Goal: Task Accomplishment & Management: Use online tool/utility

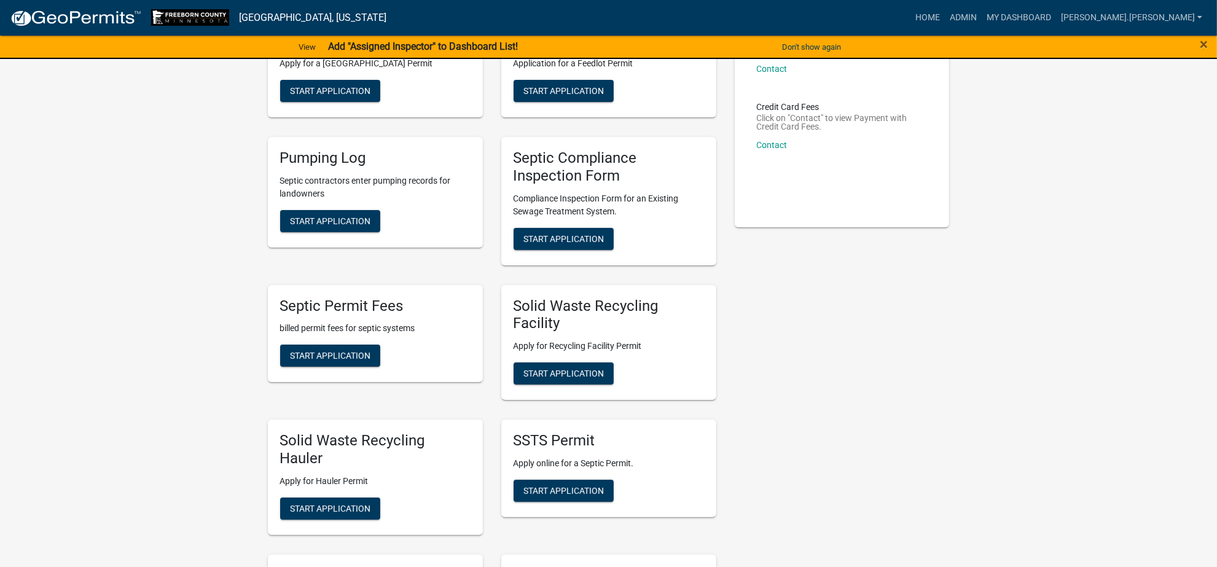
scroll to position [77, 0]
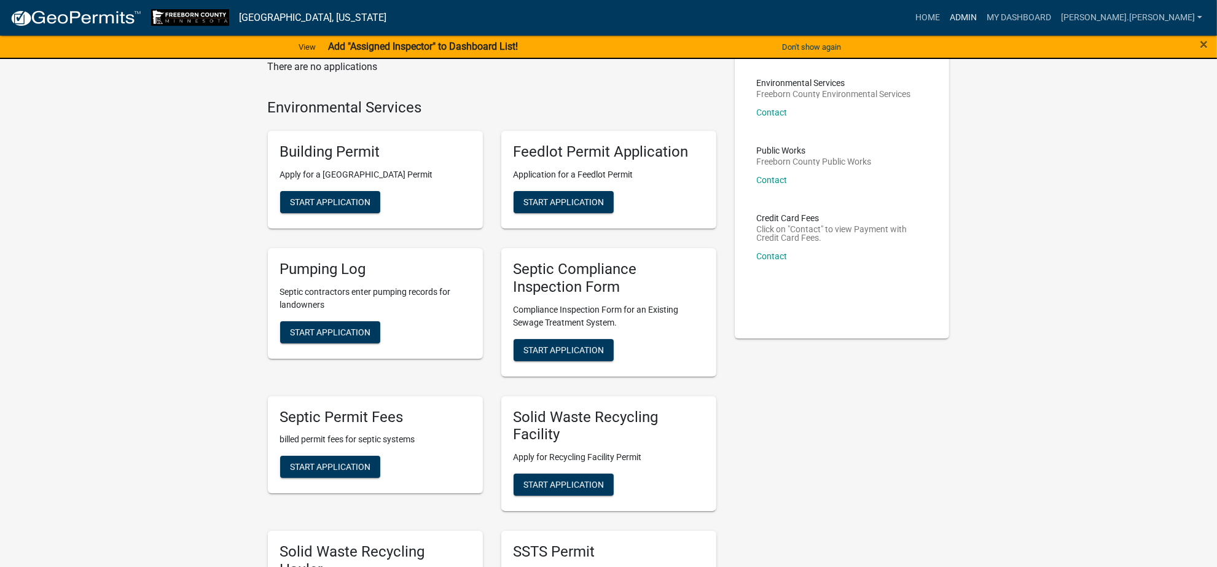
click at [982, 8] on link "Admin" at bounding box center [963, 17] width 37 height 23
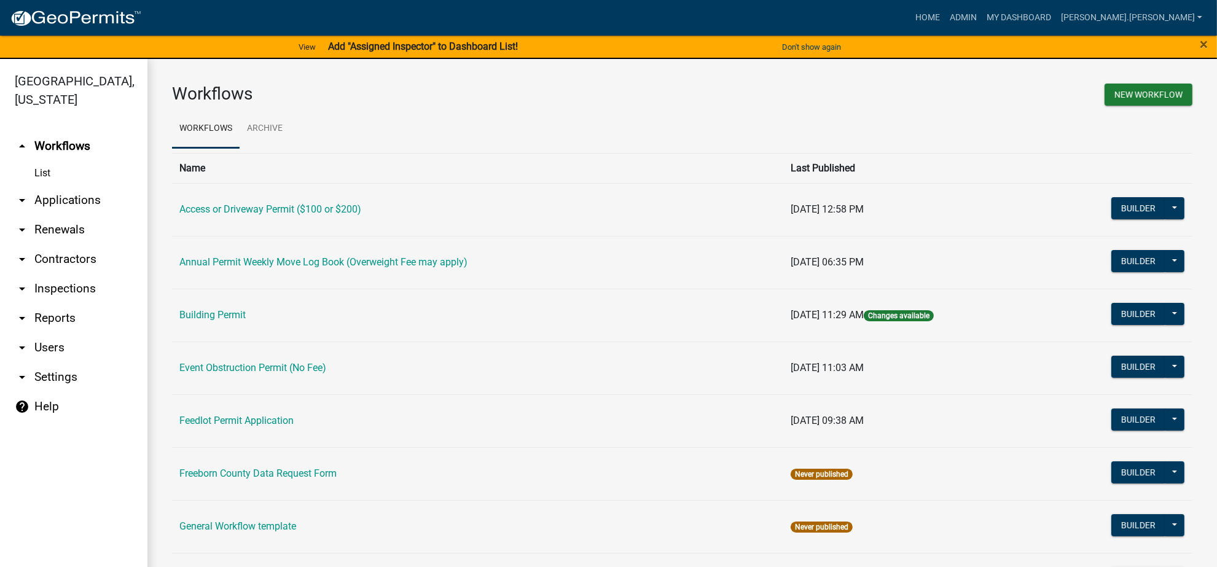
click at [59, 195] on link "arrow_drop_down Applications" at bounding box center [73, 200] width 147 height 29
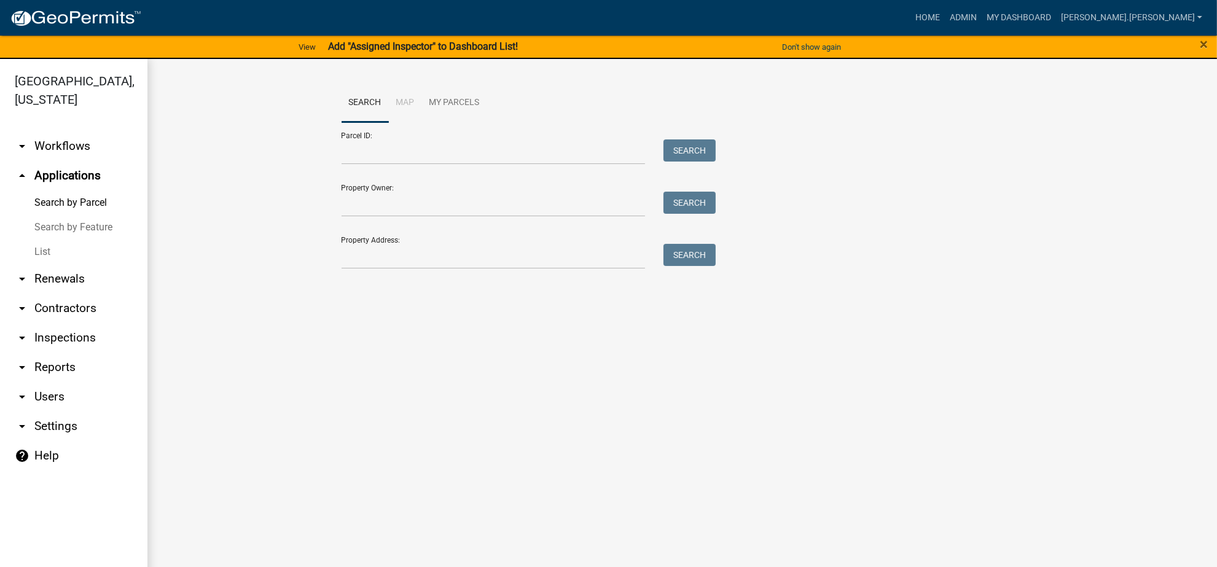
click at [49, 140] on link "arrow_drop_down Workflows" at bounding box center [73, 146] width 147 height 29
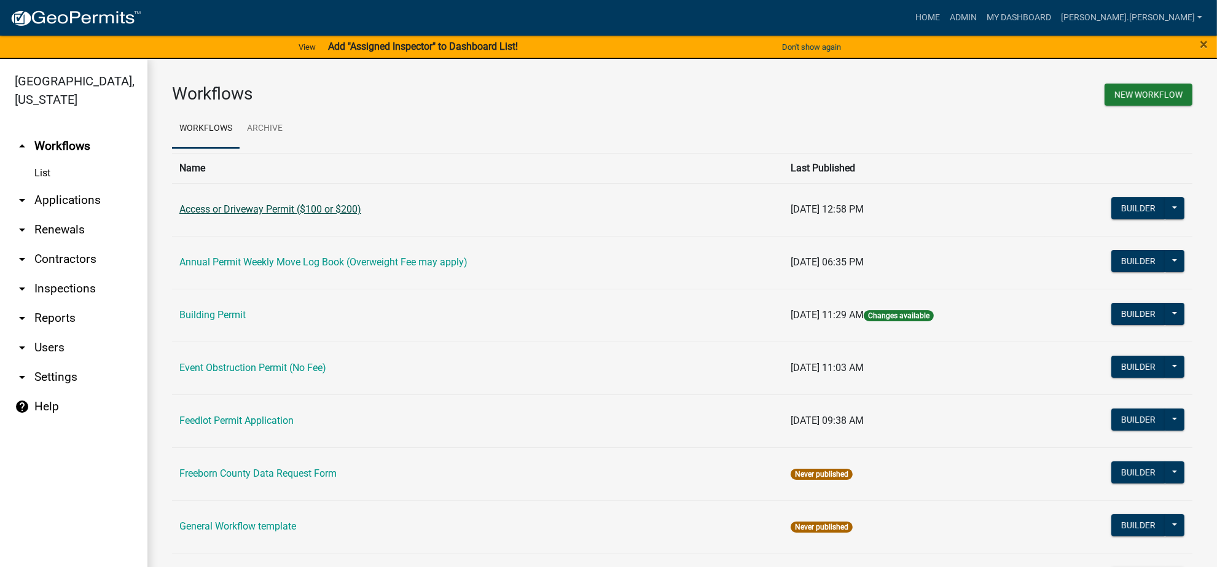
click at [272, 209] on link "Access or Driveway Permit ($100 or $200)" at bounding box center [270, 209] width 182 height 12
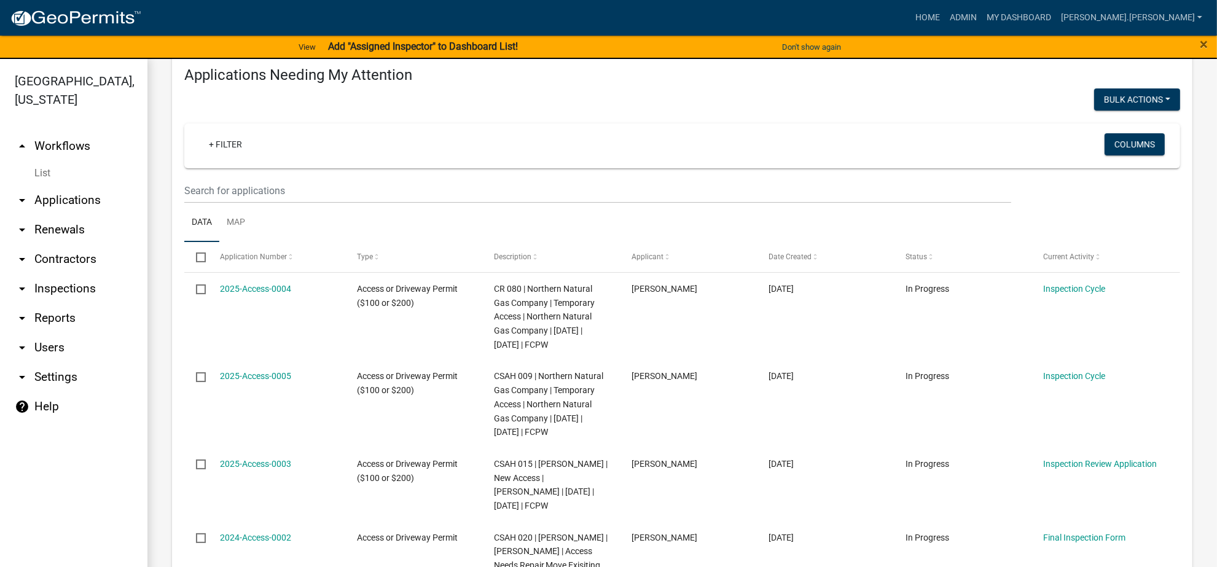
scroll to position [154, 0]
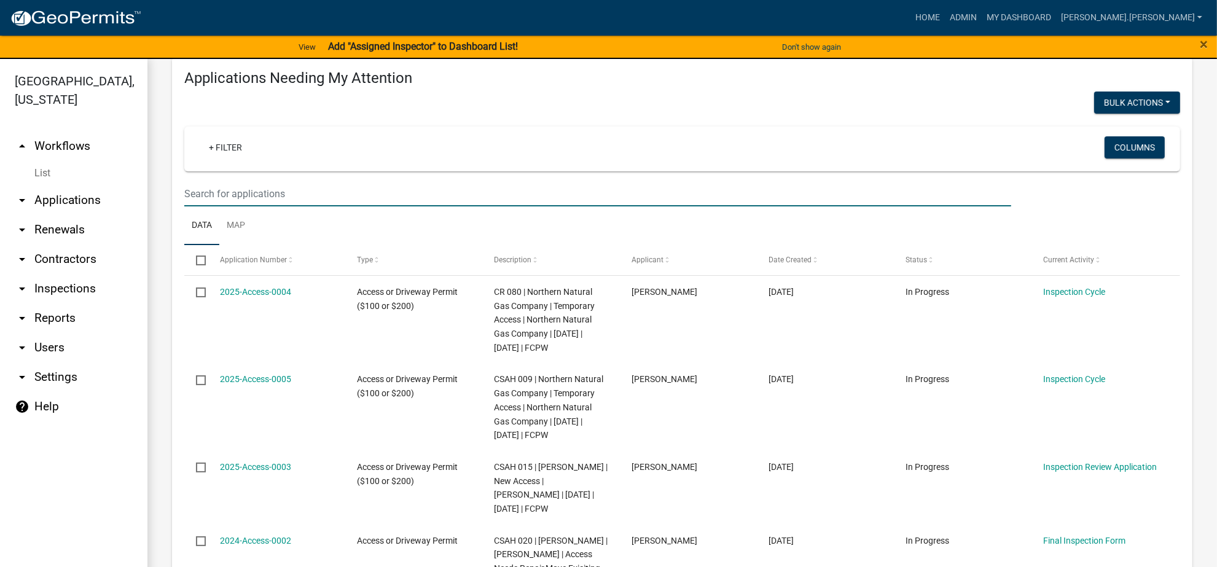
click at [303, 186] on input "text" at bounding box center [597, 193] width 827 height 25
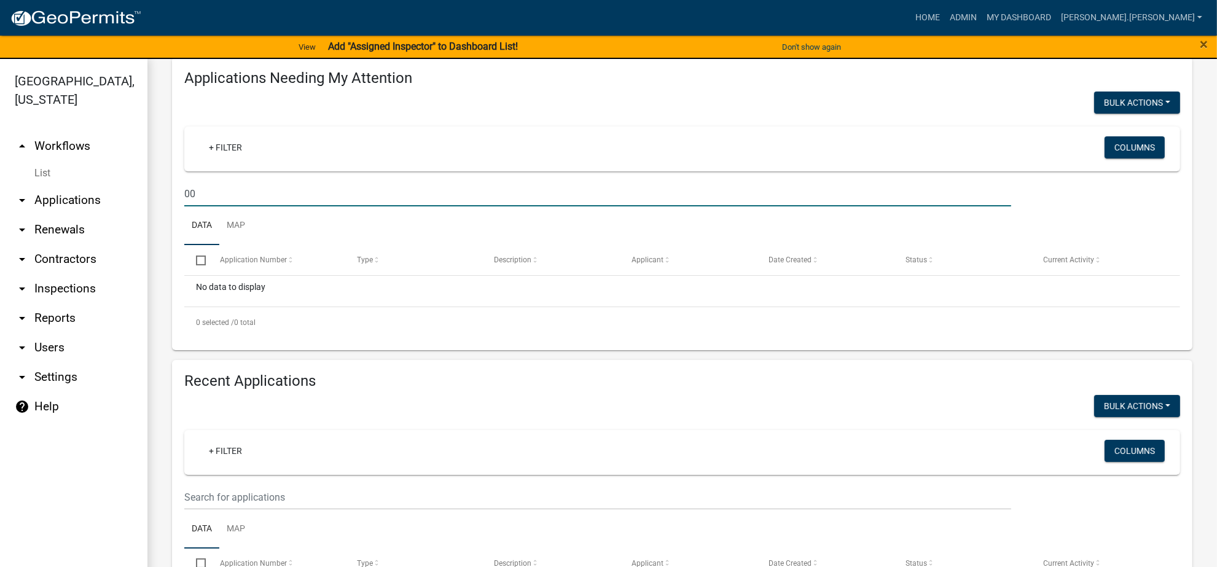
type input "0"
